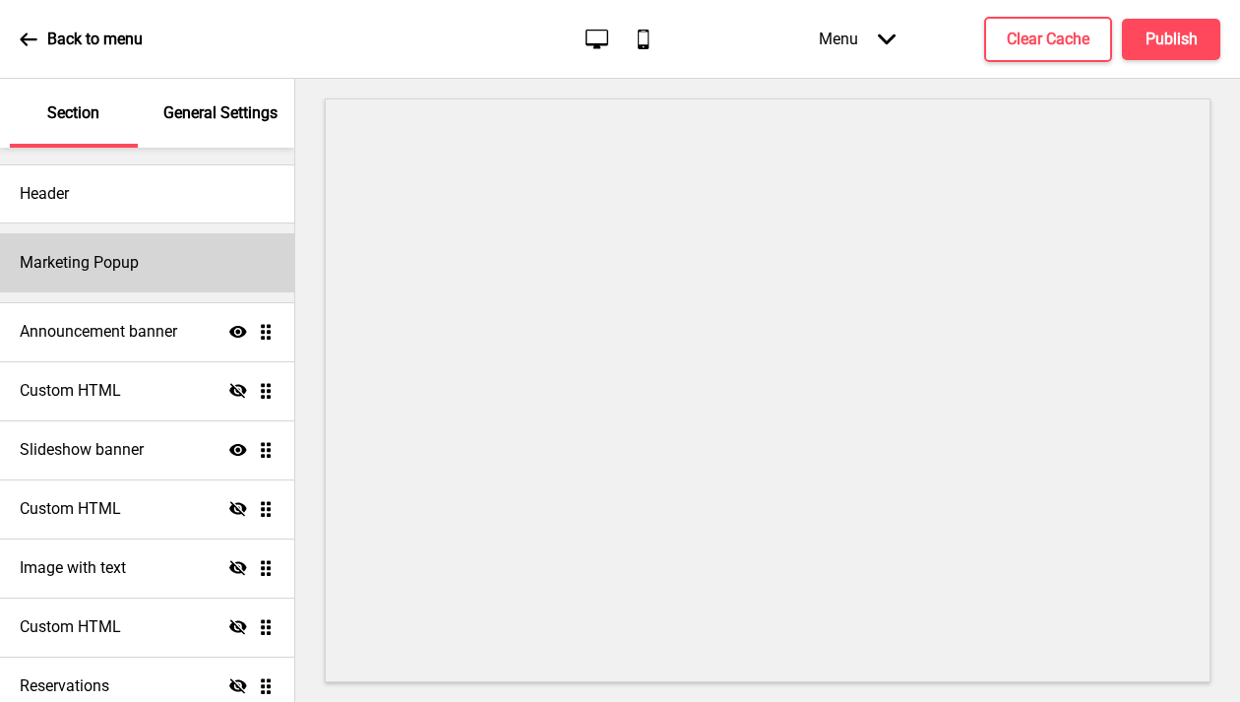
scroll to position [2, 0]
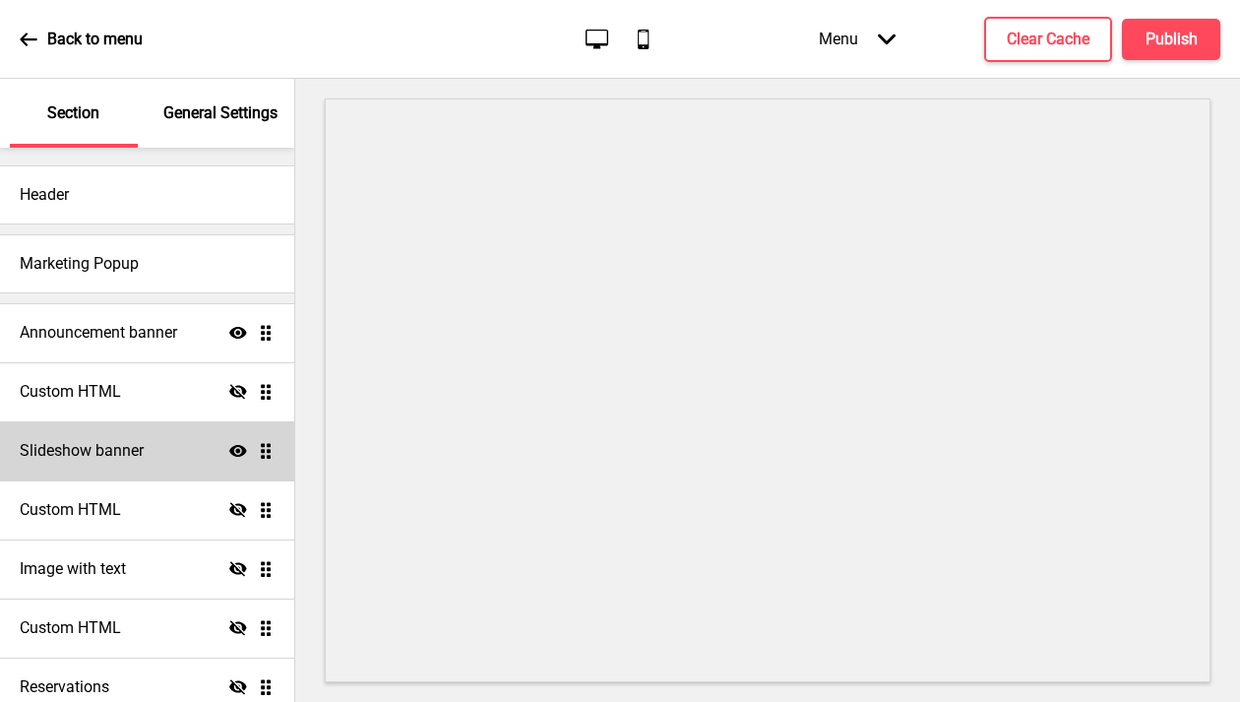
click at [167, 450] on div "Slideshow banner Show Drag" at bounding box center [147, 450] width 294 height 59
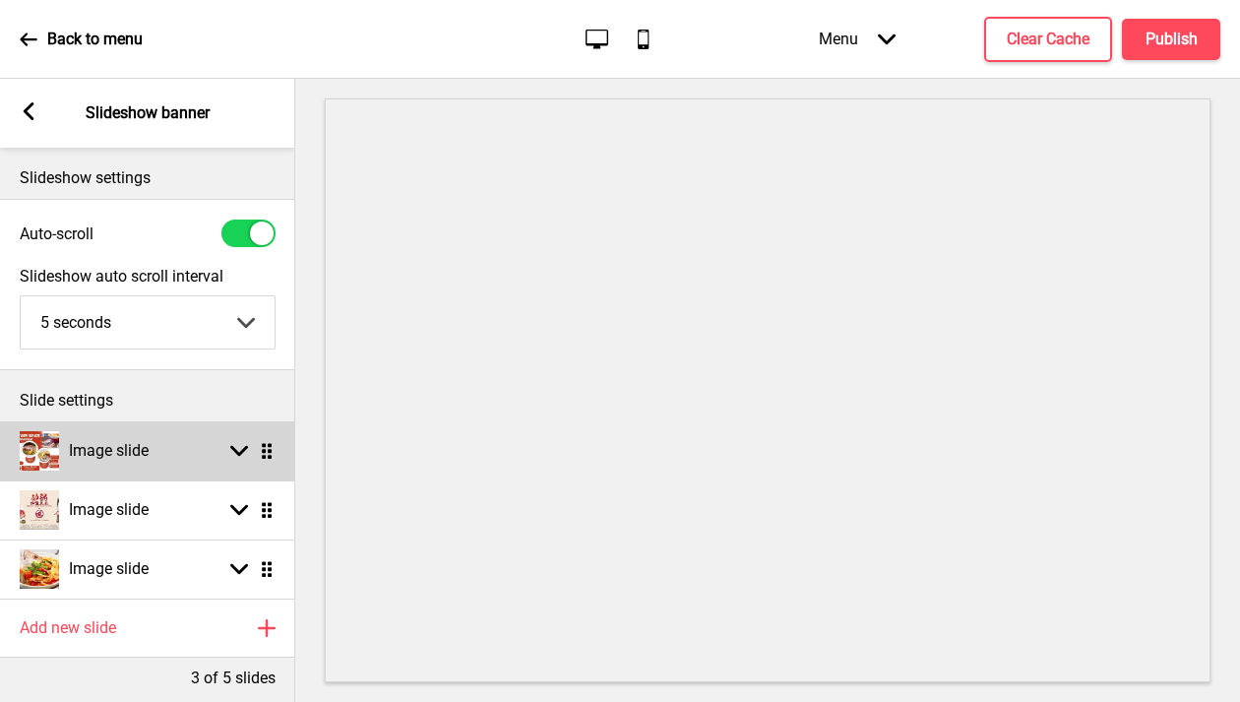
click at [161, 448] on div "Image slide Arrow down Drag" at bounding box center [147, 450] width 295 height 59
select select "right"
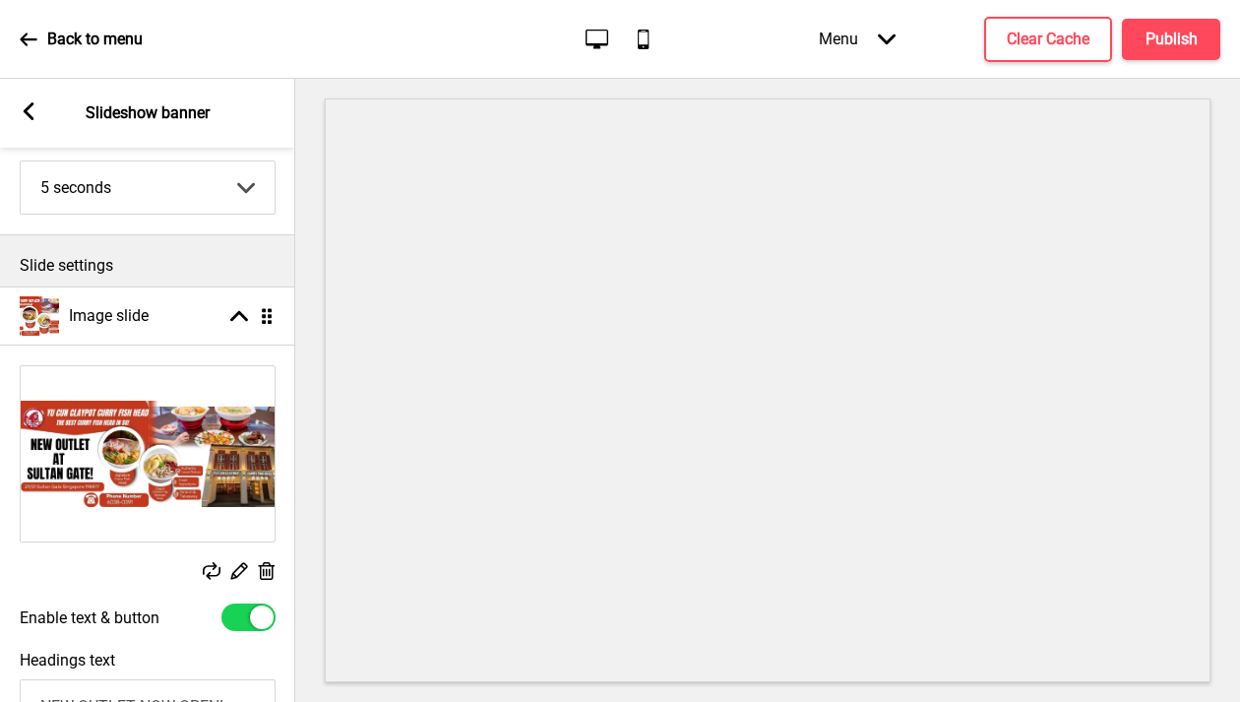
scroll to position [134, 0]
select select "right"
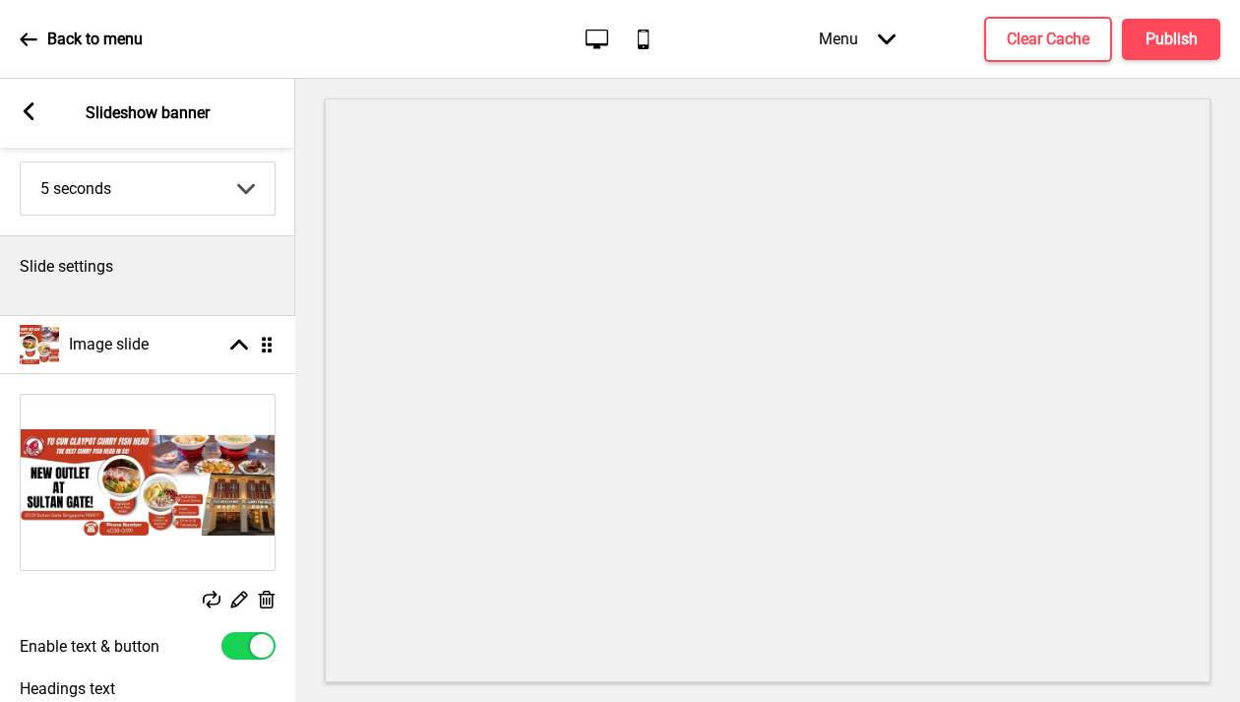
drag, startPoint x: 267, startPoint y: 312, endPoint x: 271, endPoint y: 327, distance: 15.3
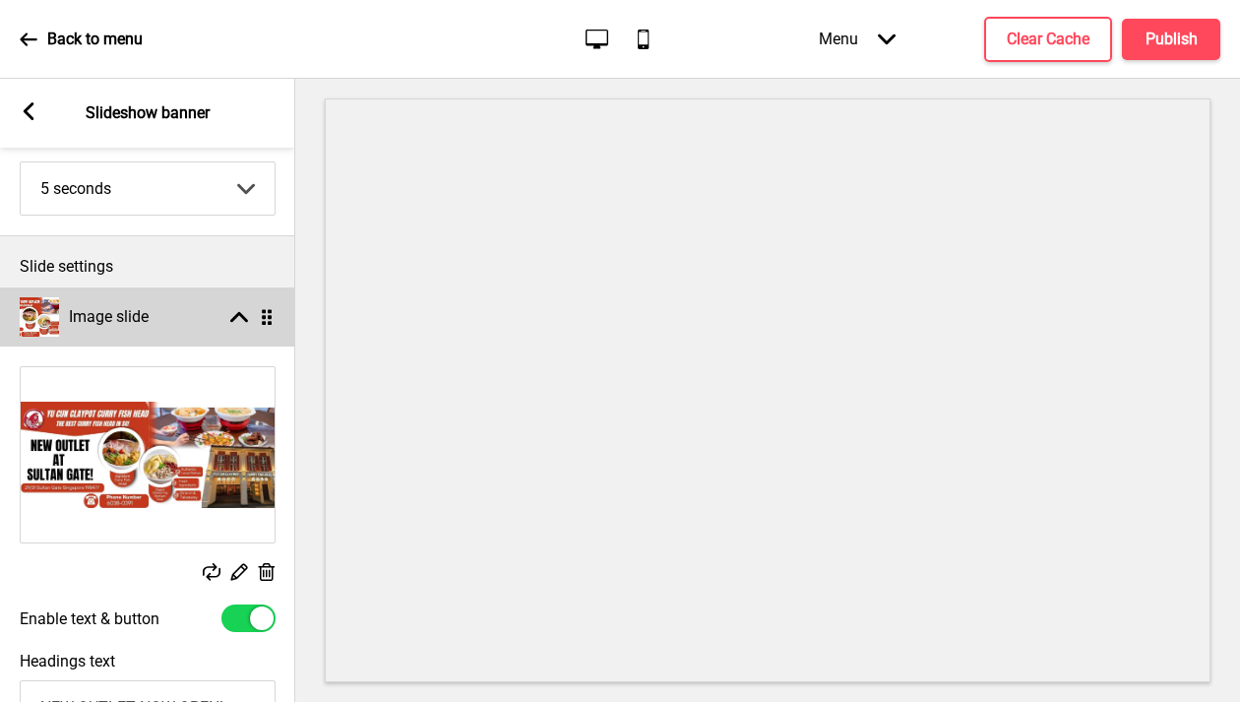
click at [238, 320] on rect at bounding box center [239, 317] width 18 height 18
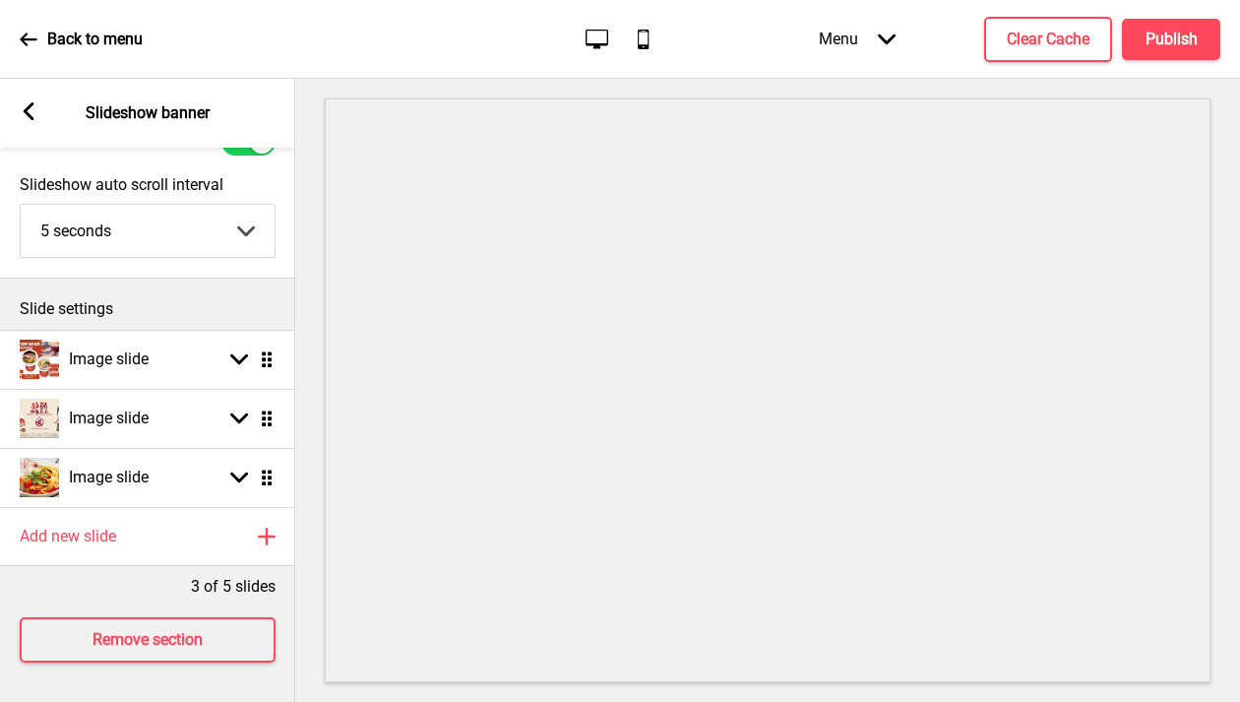
scroll to position [106, 0]
drag, startPoint x: 272, startPoint y: 350, endPoint x: 272, endPoint y: 406, distance: 55.1
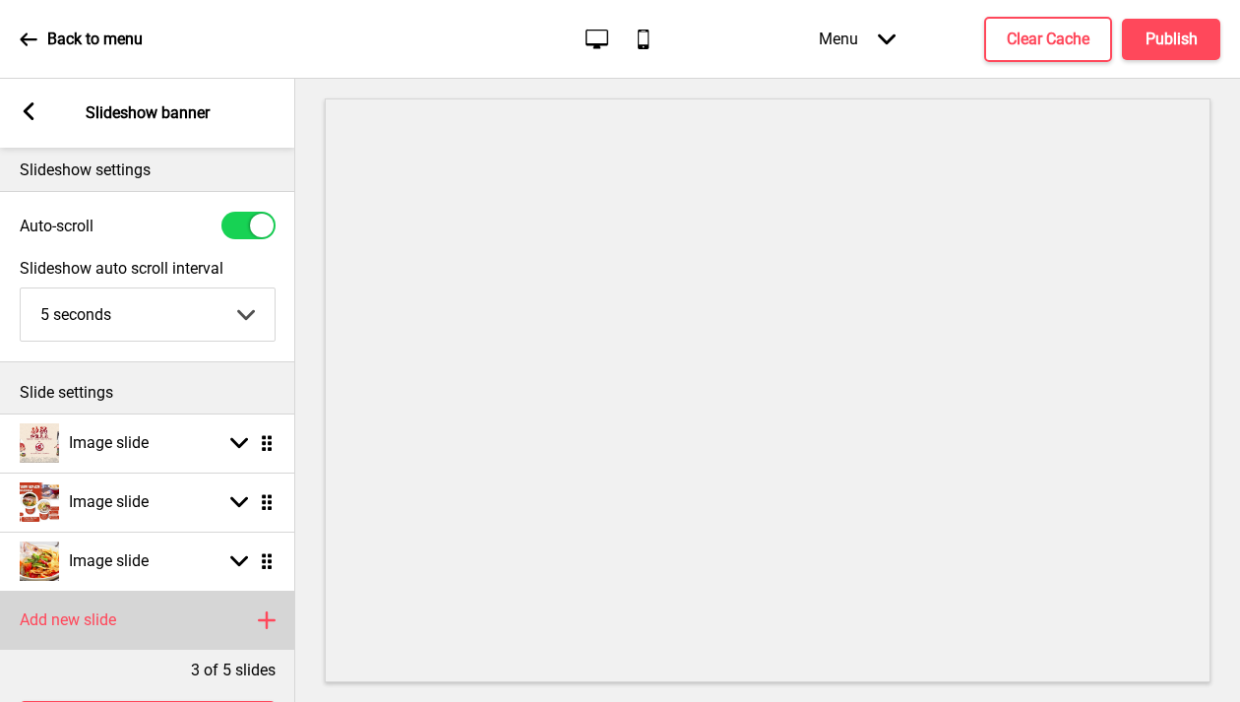
scroll to position [0, 0]
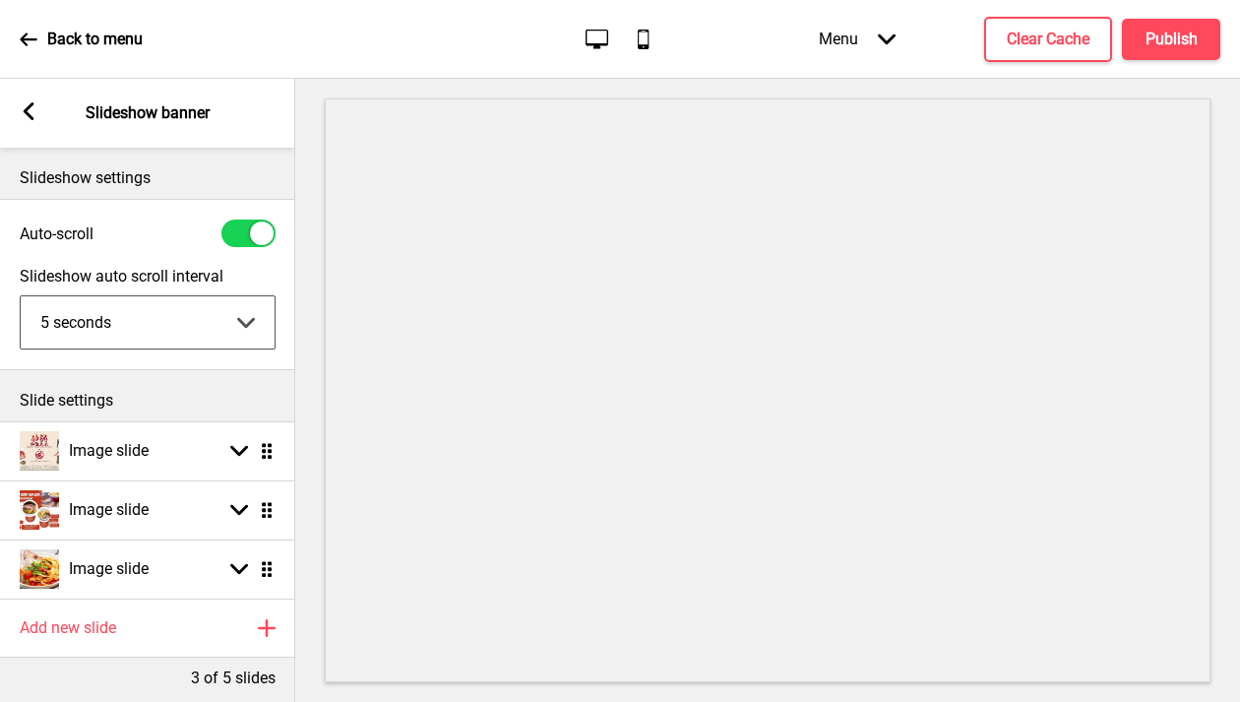
click at [257, 315] on select "5 seconds 6 seconds 7 seconds 8 seconds 9 seconds 10 seconds" at bounding box center [148, 322] width 254 height 52
click at [239, 323] on select "5 seconds 6 seconds 7 seconds 8 seconds 9 seconds 10 seconds" at bounding box center [148, 322] width 254 height 52
click at [32, 36] on icon at bounding box center [29, 40] width 18 height 18
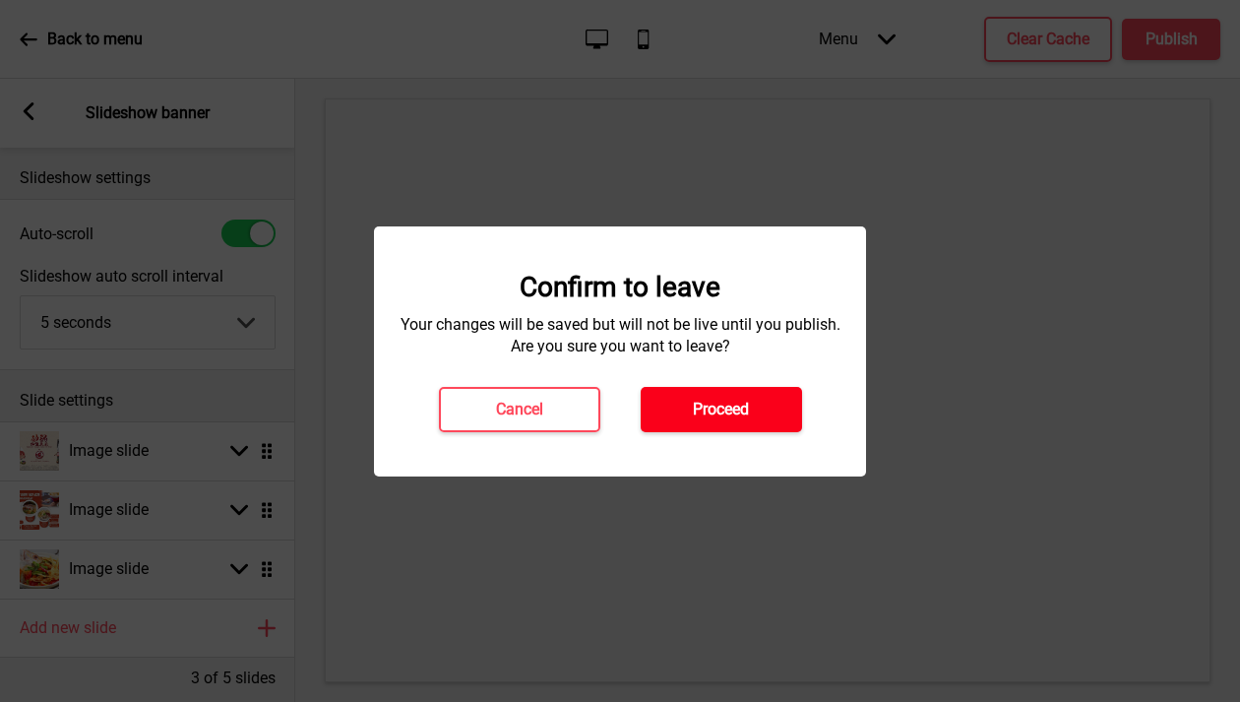
click at [727, 402] on h4 "Proceed" at bounding box center [721, 410] width 56 height 22
